Goal: Task Accomplishment & Management: Complete application form

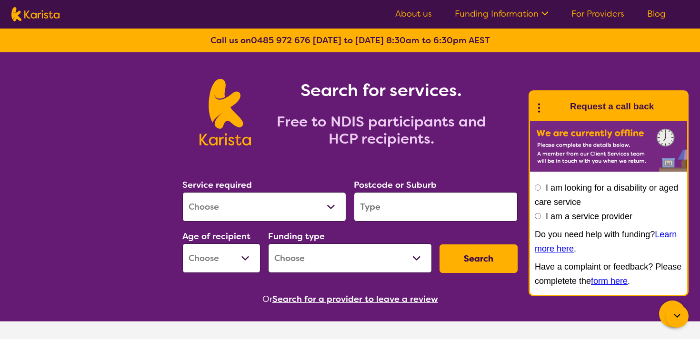
click at [593, 13] on link "For Providers" at bounding box center [597, 13] width 53 height 11
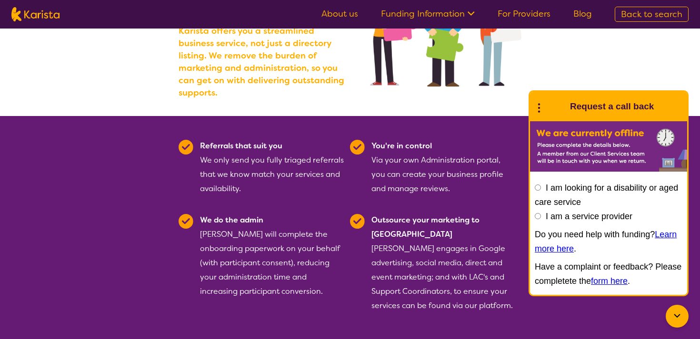
scroll to position [156, 0]
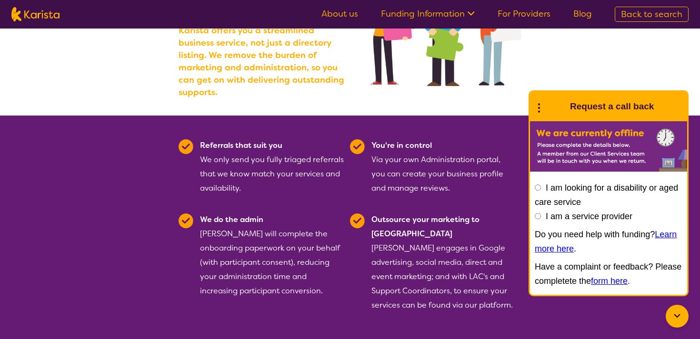
click at [552, 215] on label "I am a service provider" at bounding box center [588, 217] width 87 height 10
click at [541, 215] on input "I am a service provider" at bounding box center [537, 216] width 6 height 6
radio input "true"
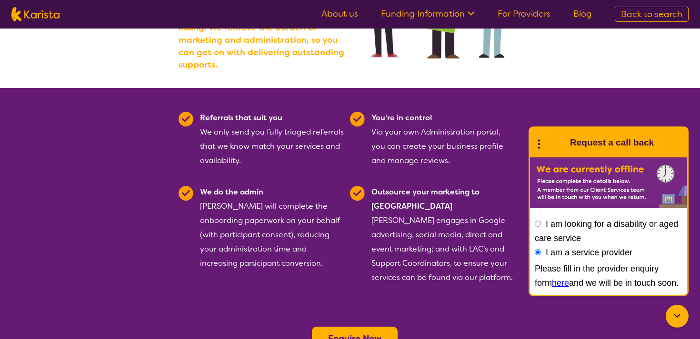
scroll to position [195, 0]
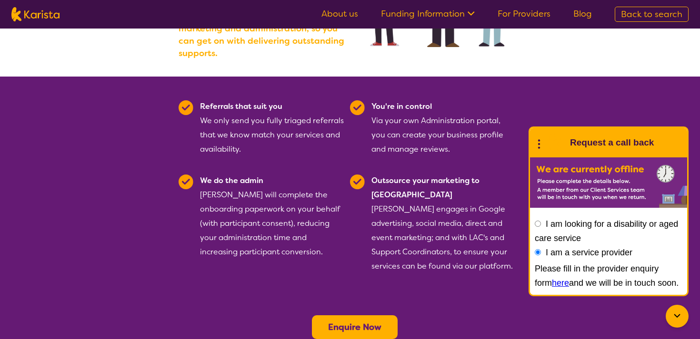
click at [676, 314] on icon at bounding box center [676, 316] width 11 height 11
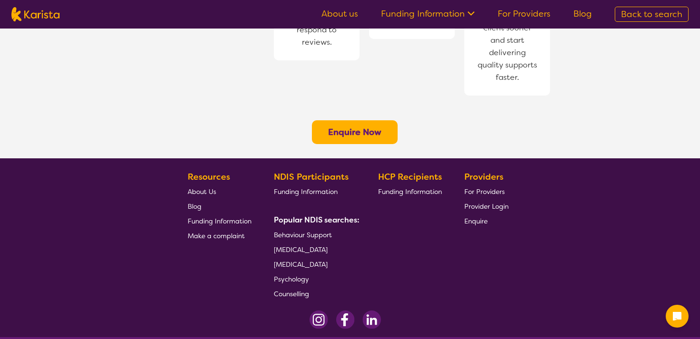
scroll to position [810, 0]
click at [483, 187] on span "For Providers" at bounding box center [484, 191] width 40 height 9
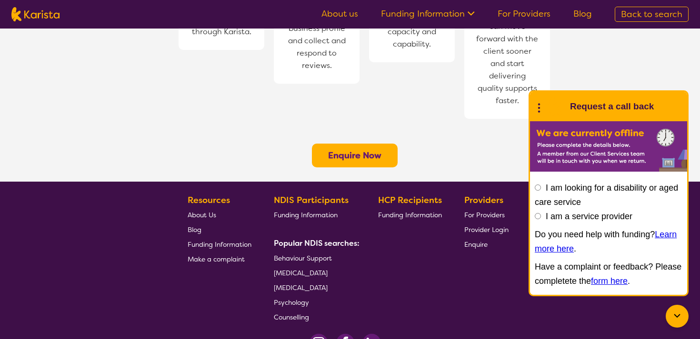
scroll to position [810, 0]
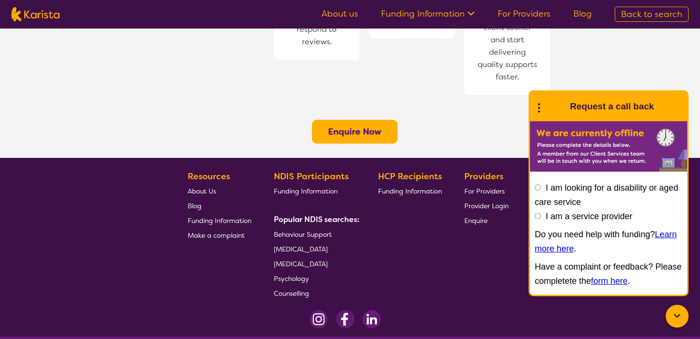
click at [465, 16] on link "Funding Information" at bounding box center [428, 13] width 94 height 11
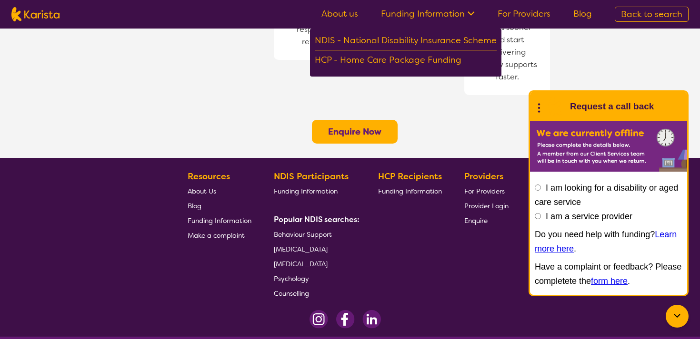
click at [465, 16] on link "Funding Information" at bounding box center [428, 13] width 94 height 11
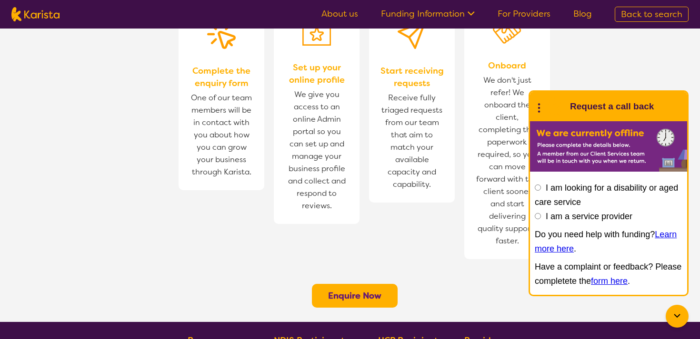
click at [345, 290] on b "Enquire Now" at bounding box center [354, 295] width 53 height 11
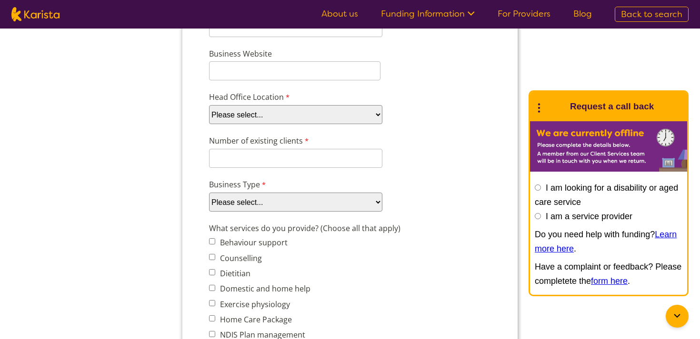
scroll to position [195, 0]
click at [323, 109] on select "Please select... ACT NSW NT QLD SA TAS VIC WA" at bounding box center [295, 113] width 173 height 19
click at [339, 207] on select "Please select... Company Individual/Sole Trader Other (please specify)" at bounding box center [295, 201] width 173 height 19
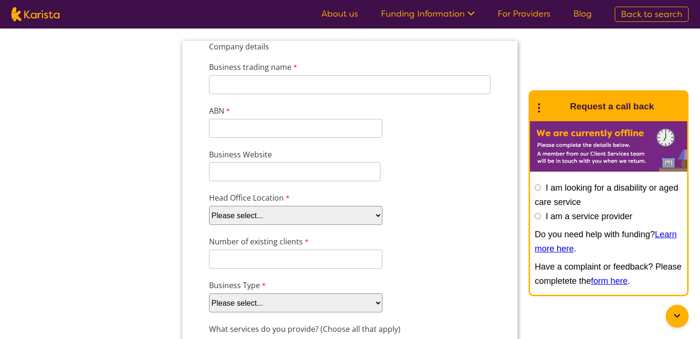
scroll to position [0, 0]
